Goal: Find specific page/section: Find specific page/section

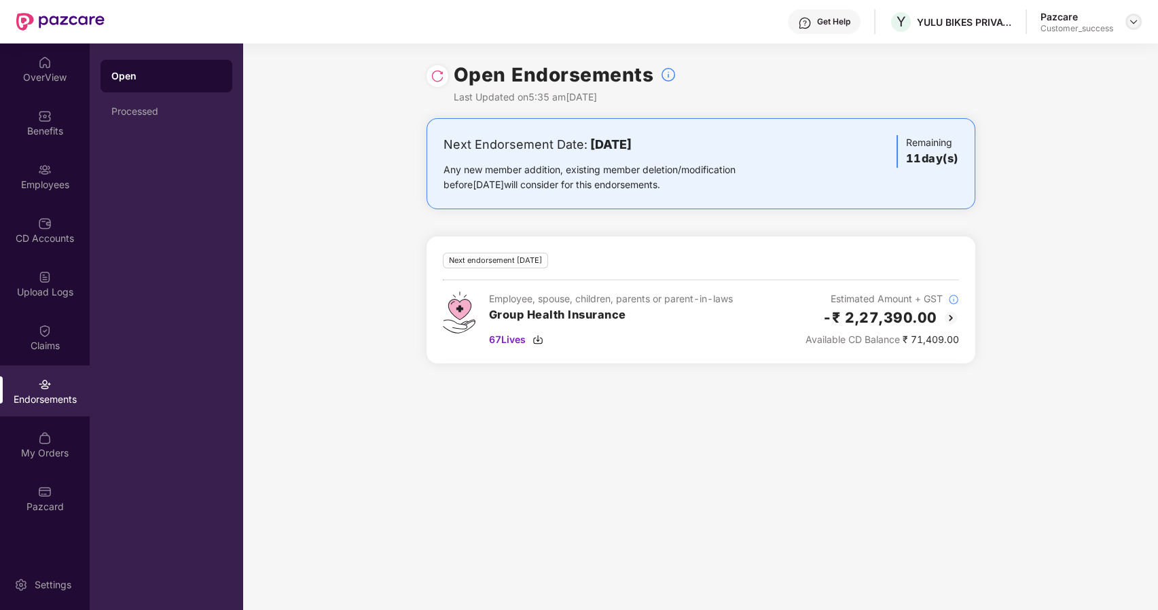
click at [1136, 20] on img at bounding box center [1133, 21] width 11 height 11
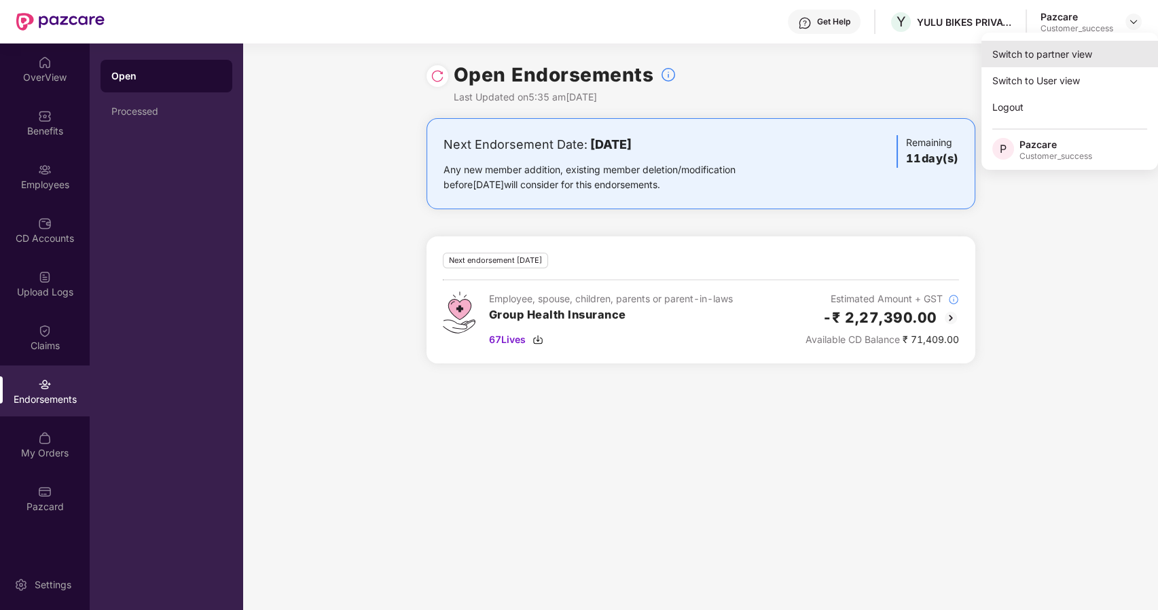
click at [1054, 48] on div "Switch to partner view" at bounding box center [1069, 54] width 177 height 26
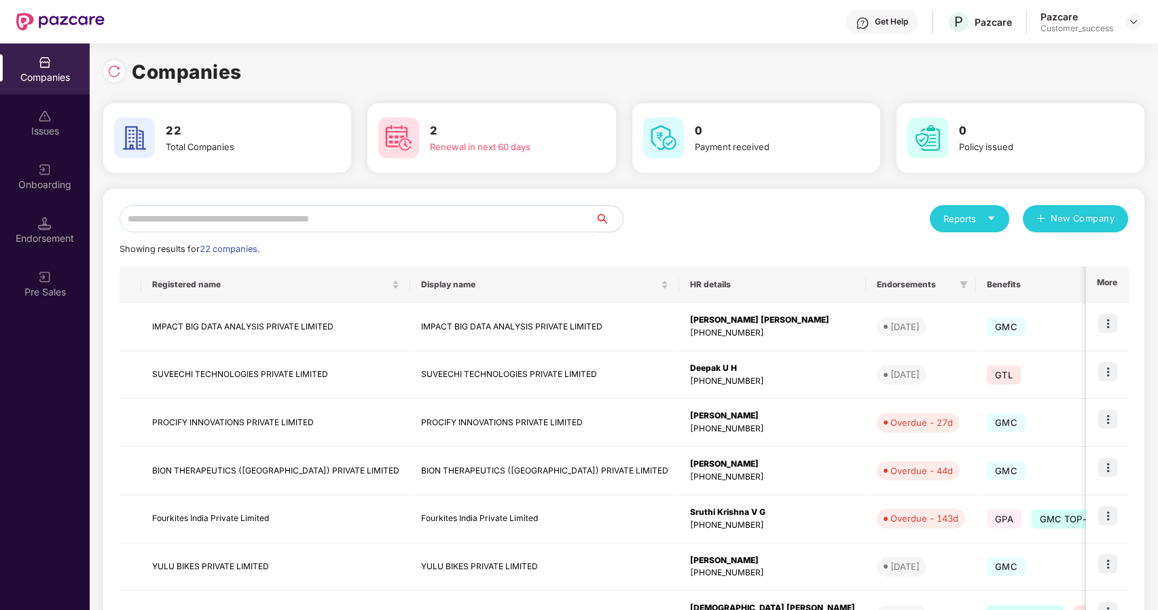
click at [194, 228] on input "text" at bounding box center [358, 218] width 476 height 27
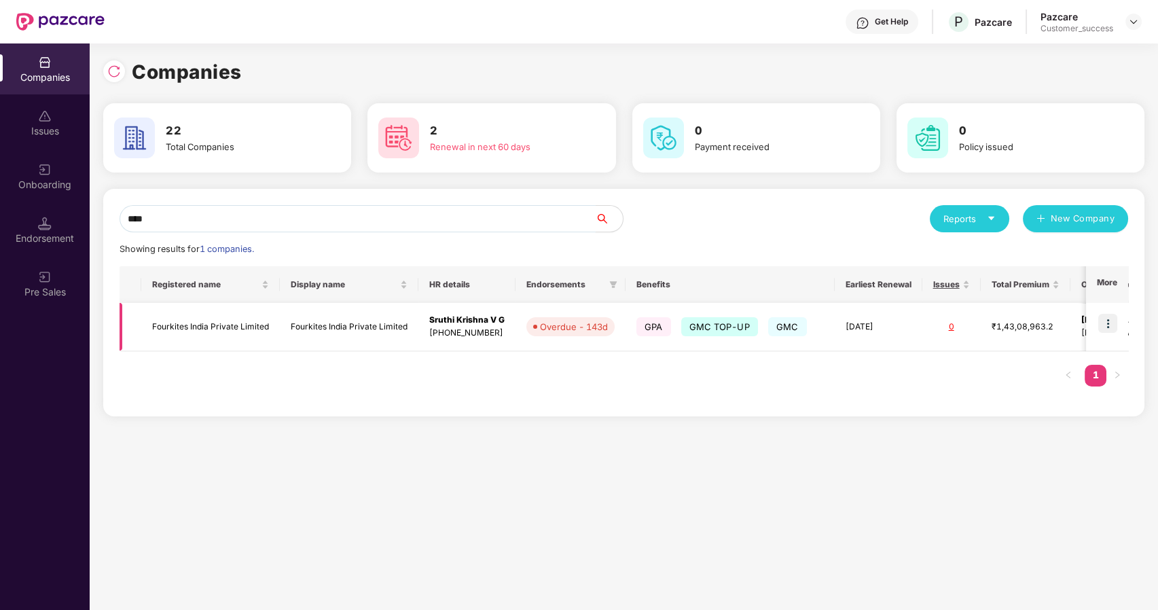
type input "****"
click at [195, 322] on td "Fourkites India Private Limited" at bounding box center [210, 327] width 139 height 48
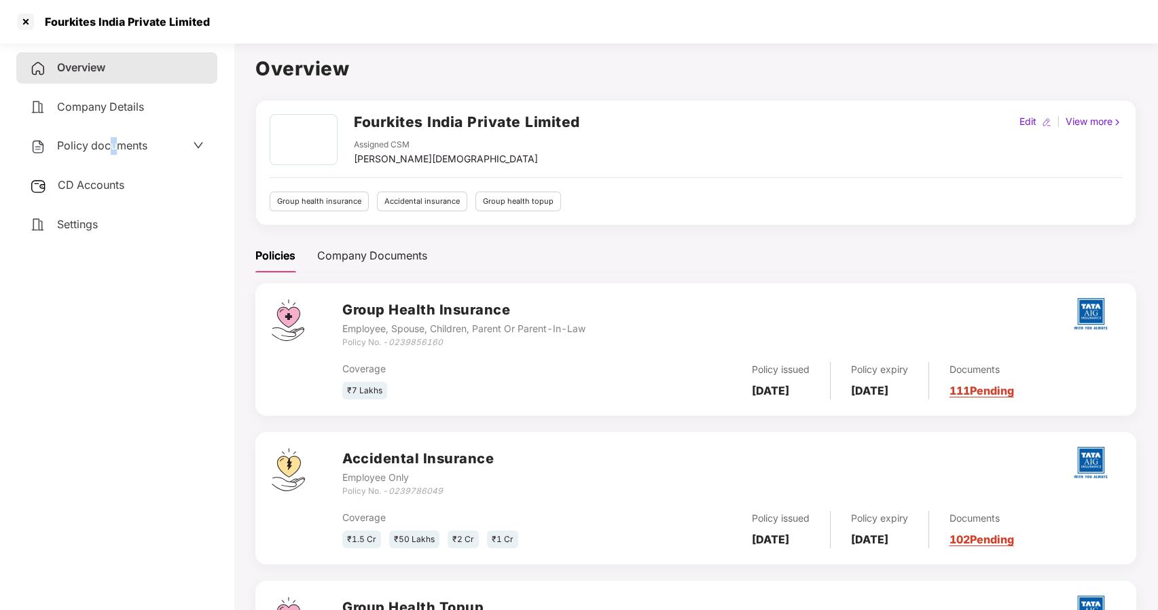
click at [114, 144] on span "Policy documents" at bounding box center [102, 146] width 90 height 14
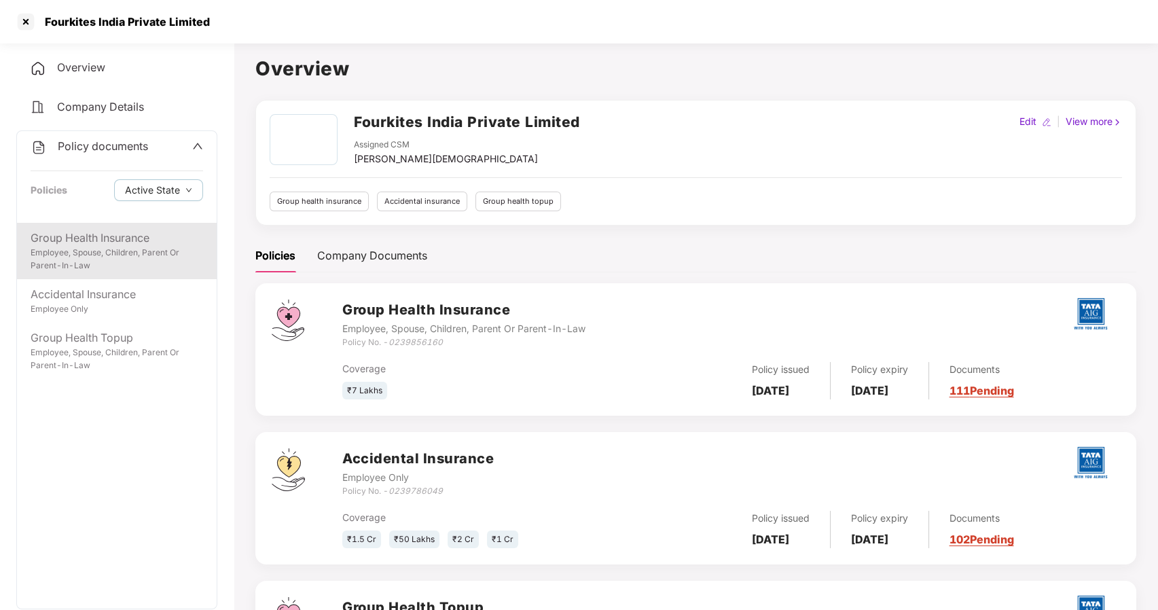
click at [111, 247] on div "Employee, Spouse, Children, Parent Or Parent-In-Law" at bounding box center [117, 260] width 173 height 26
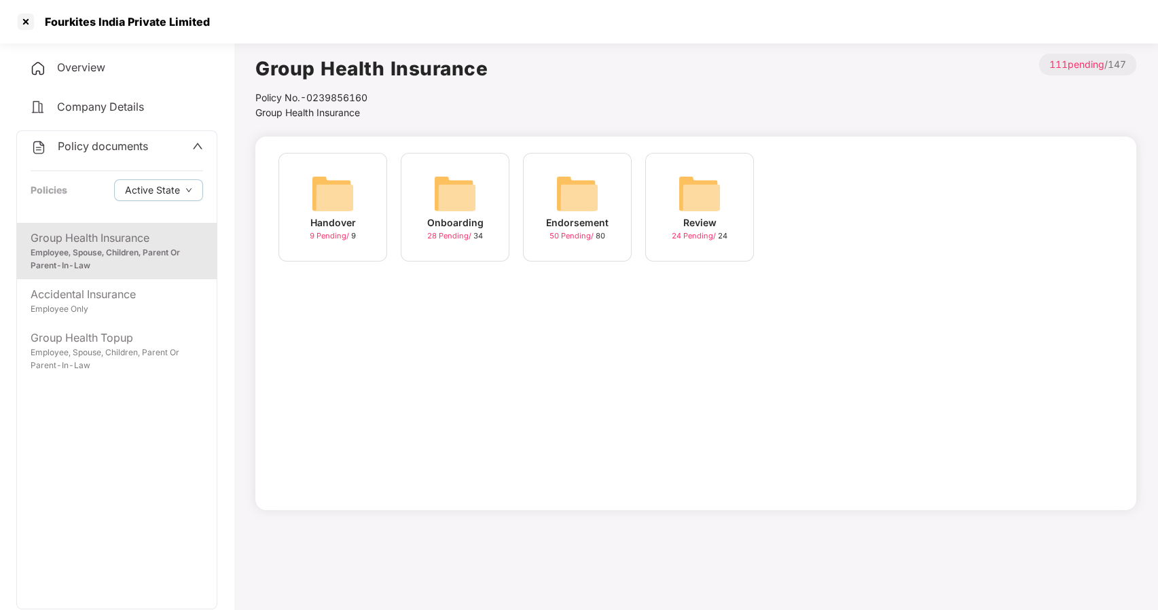
click at [592, 202] on img at bounding box center [577, 193] width 43 height 43
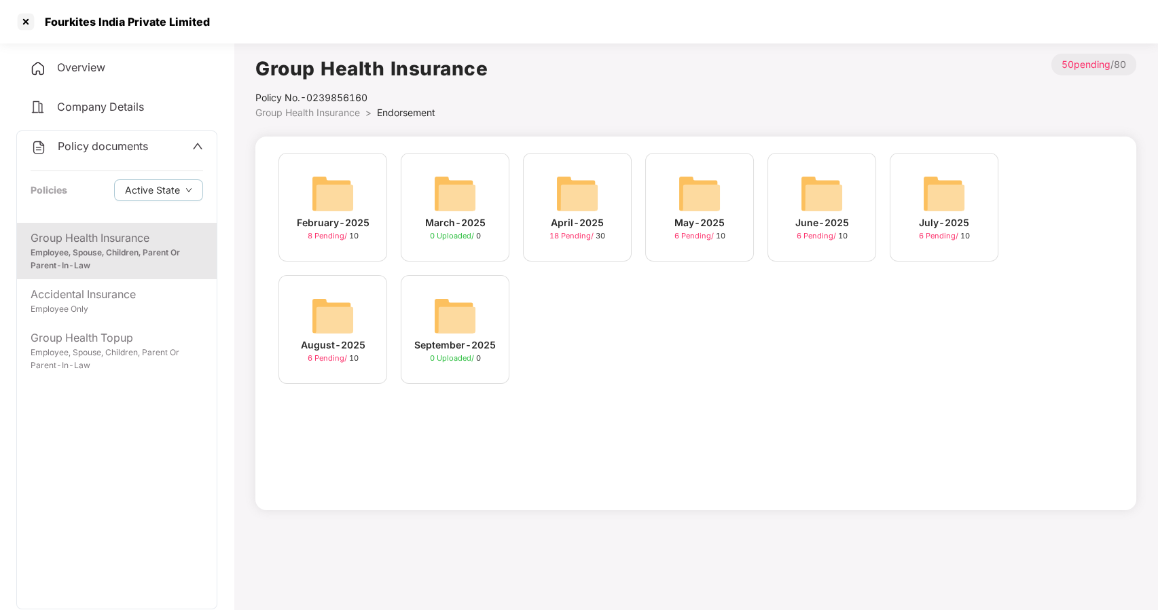
click at [338, 318] on img at bounding box center [332, 315] width 43 height 43
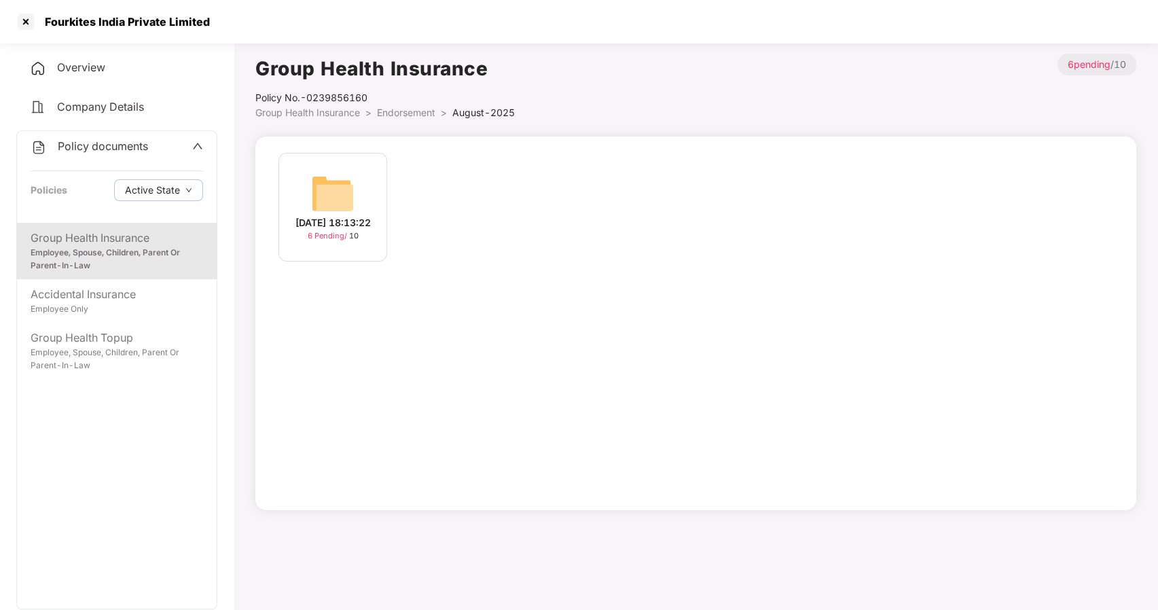
click at [314, 197] on img at bounding box center [332, 193] width 43 height 43
